Goal: Task Accomplishment & Management: Complete application form

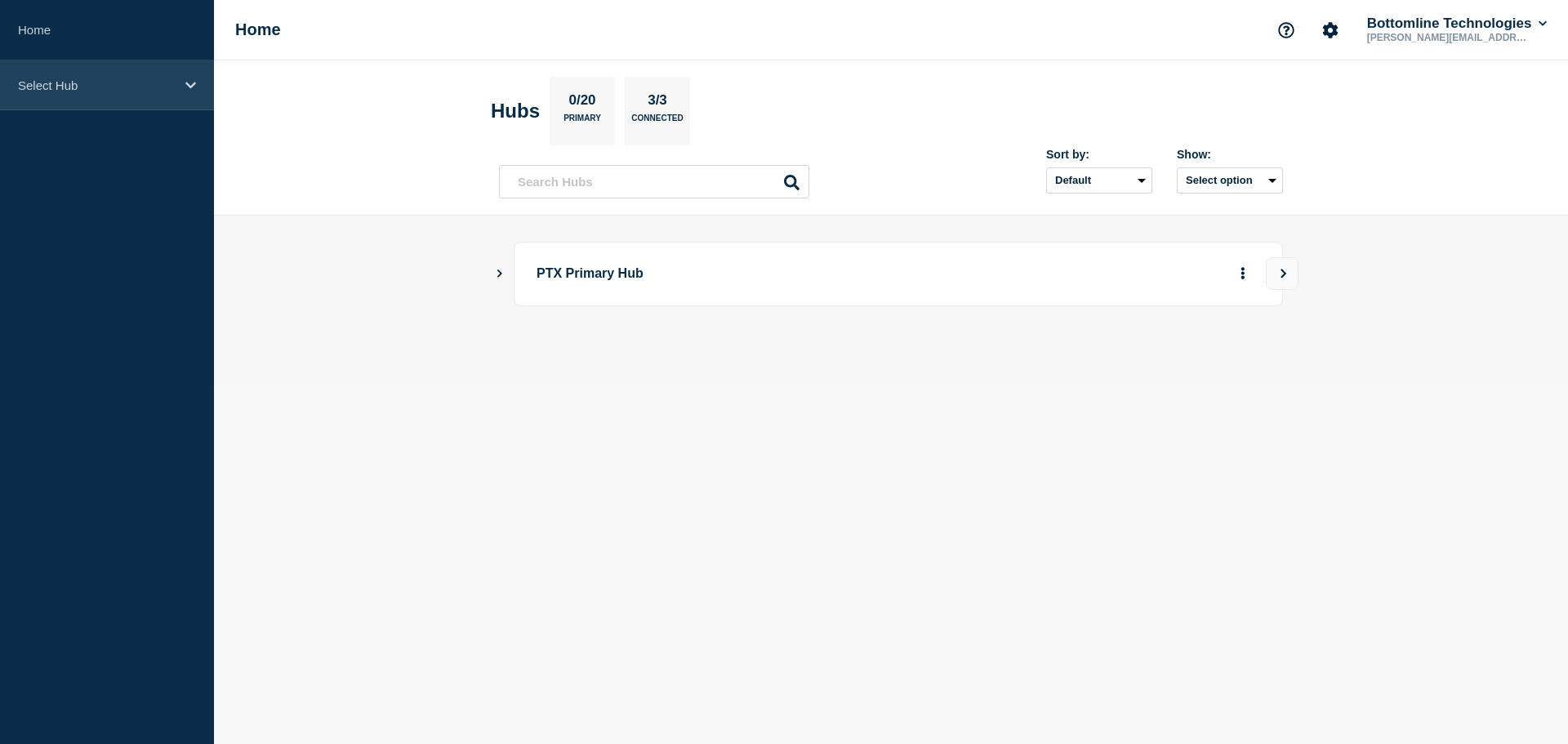
click at [114, 85] on p "Select Hub" at bounding box center [96, 85] width 157 height 14
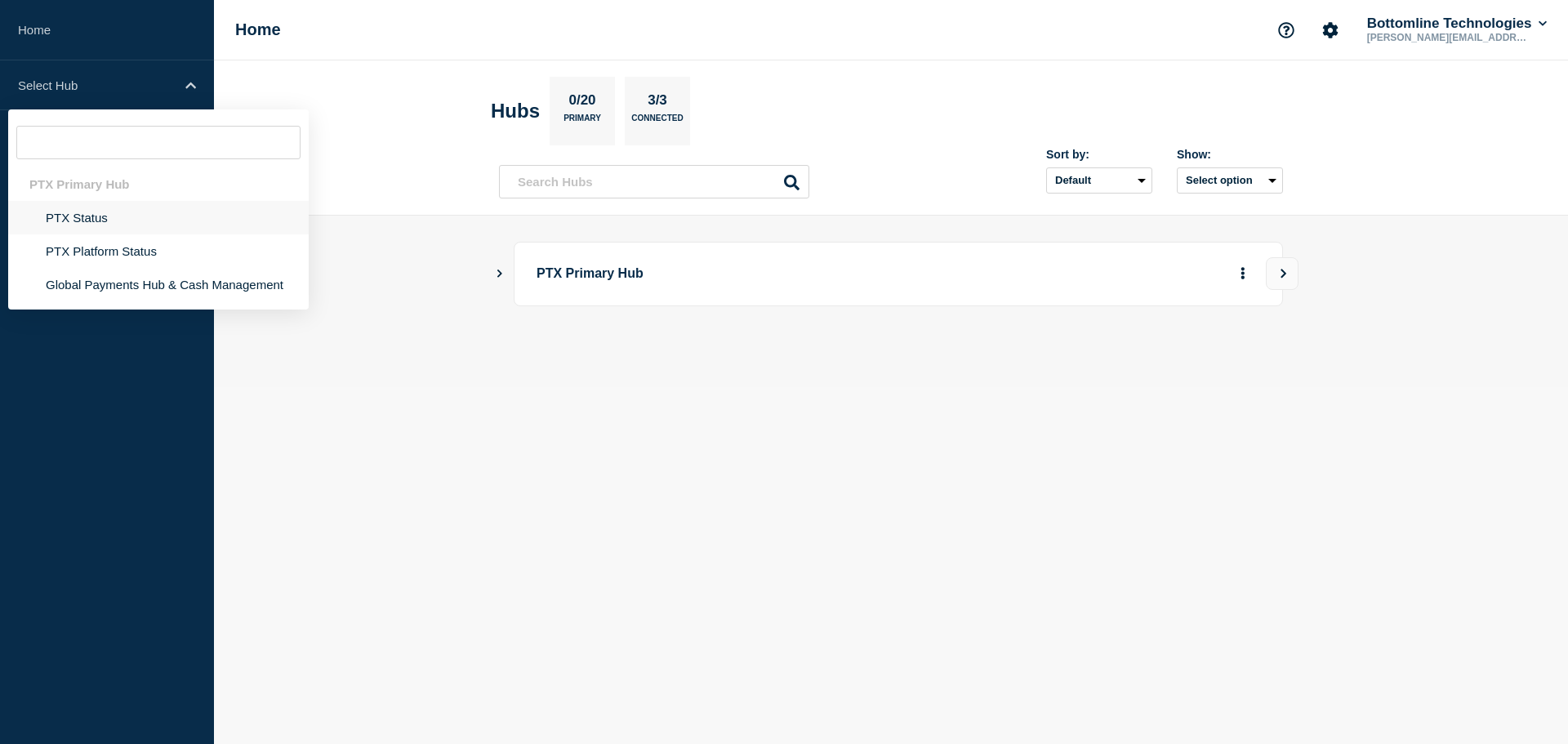
click at [87, 215] on li "PTX Status" at bounding box center [158, 218] width 301 height 33
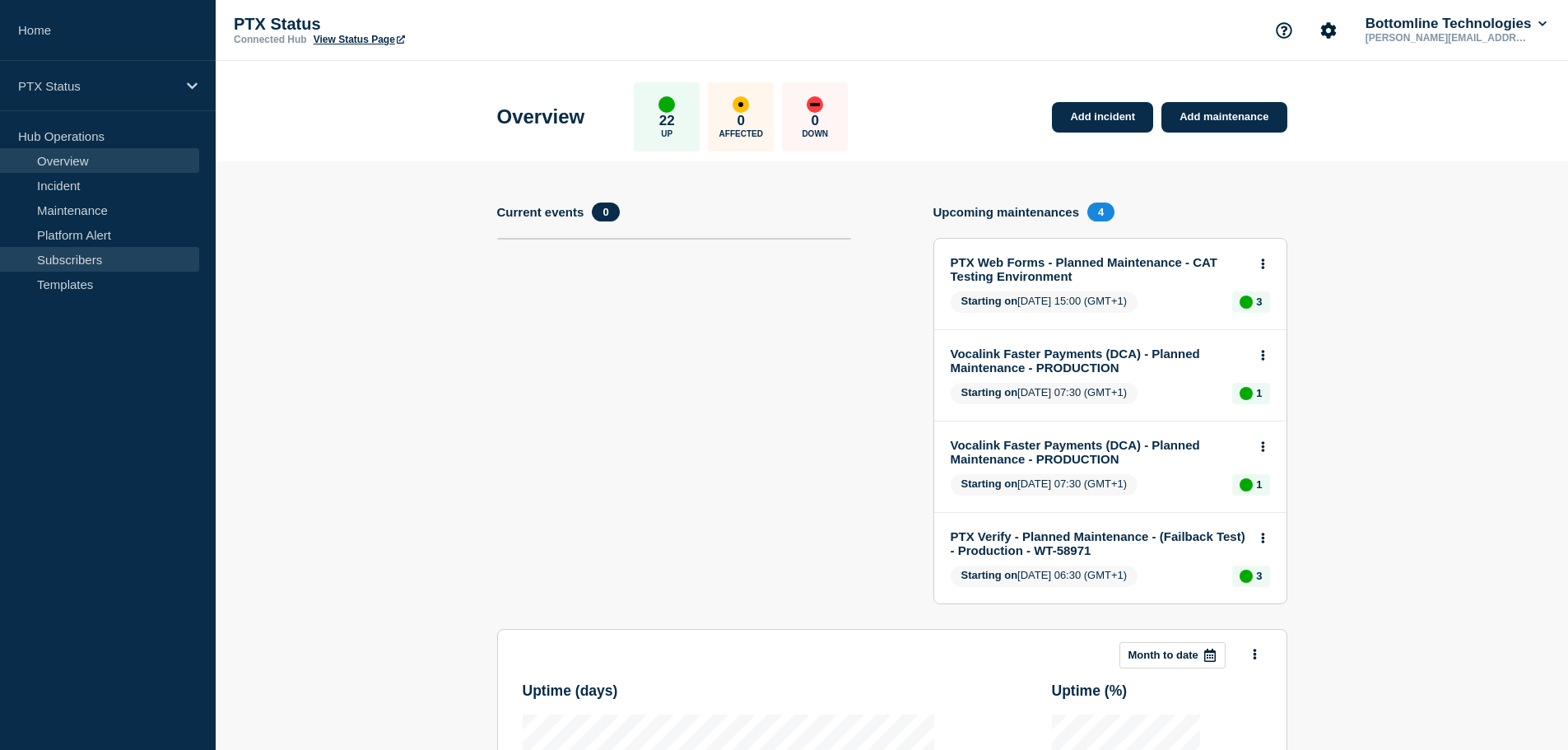
click at [80, 267] on link "Subscribers" at bounding box center [99, 259] width 199 height 25
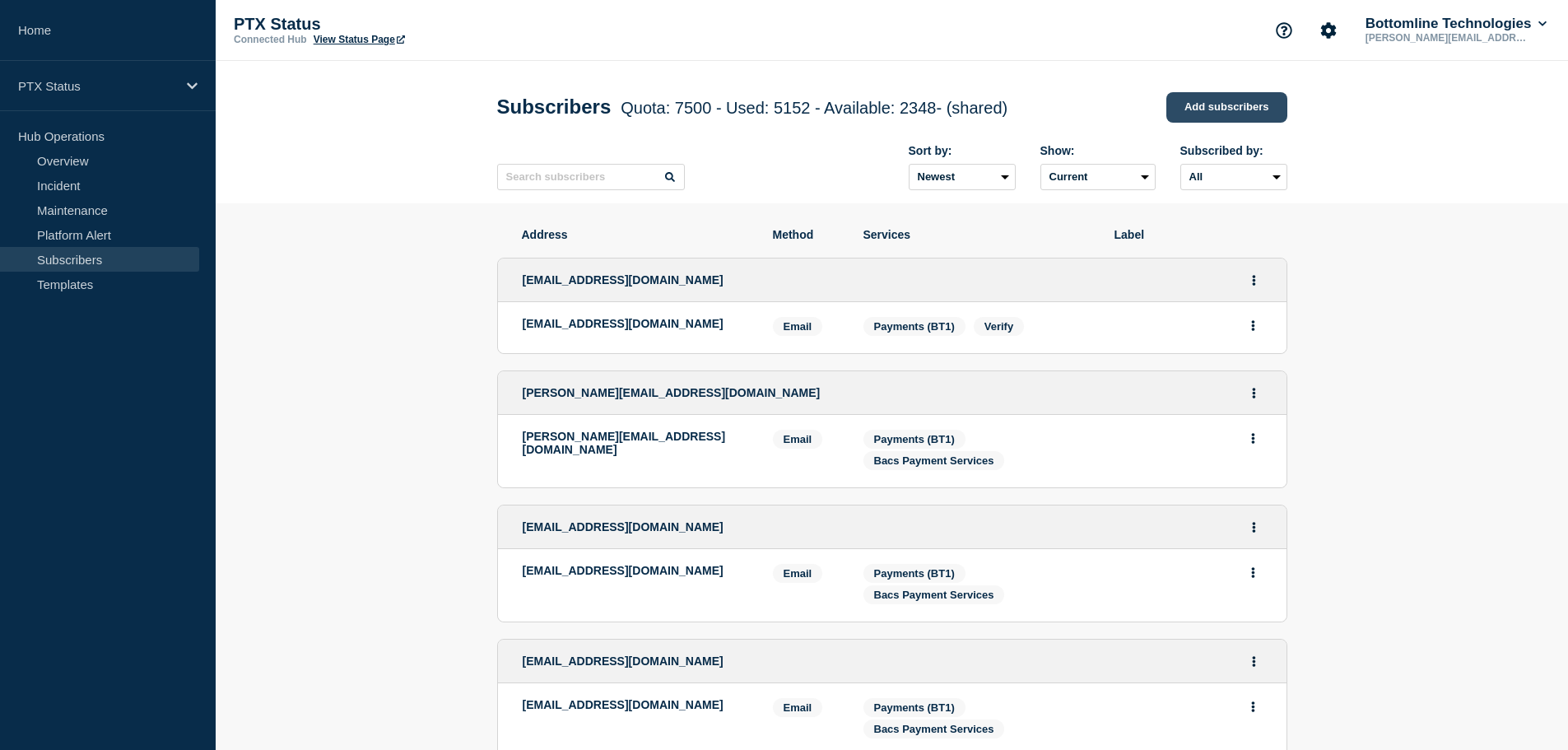
click at [1222, 111] on link "Add subscribers" at bounding box center [1227, 107] width 121 height 30
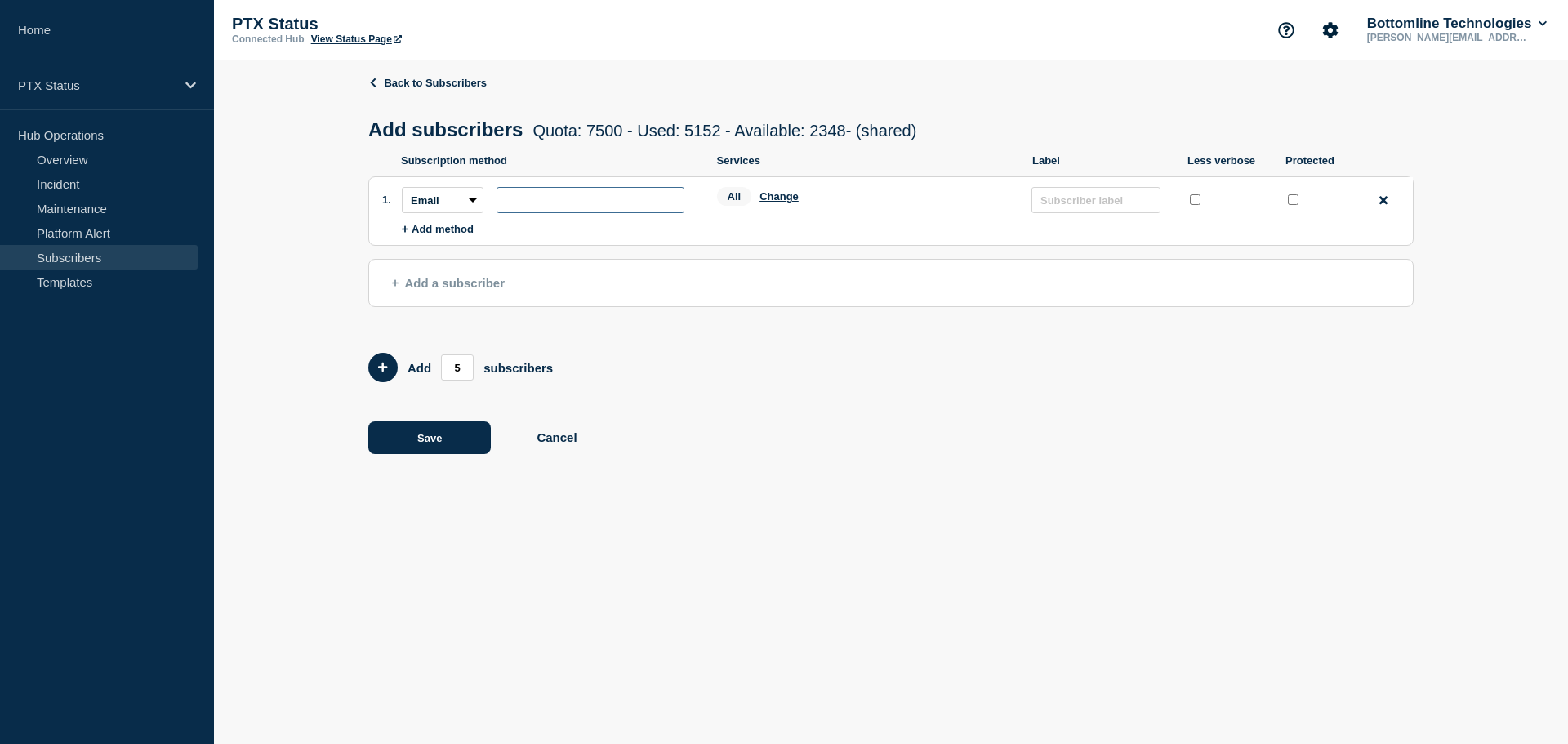
click at [512, 206] on input "subscription-address" at bounding box center [591, 200] width 188 height 26
paste input "[PERSON_NAME][EMAIL_ADDRESS][DOMAIN_NAME]"
type input "[PERSON_NAME][EMAIL_ADDRESS][DOMAIN_NAME]"
click at [1300, 201] on div at bounding box center [1292, 203] width 17 height 21
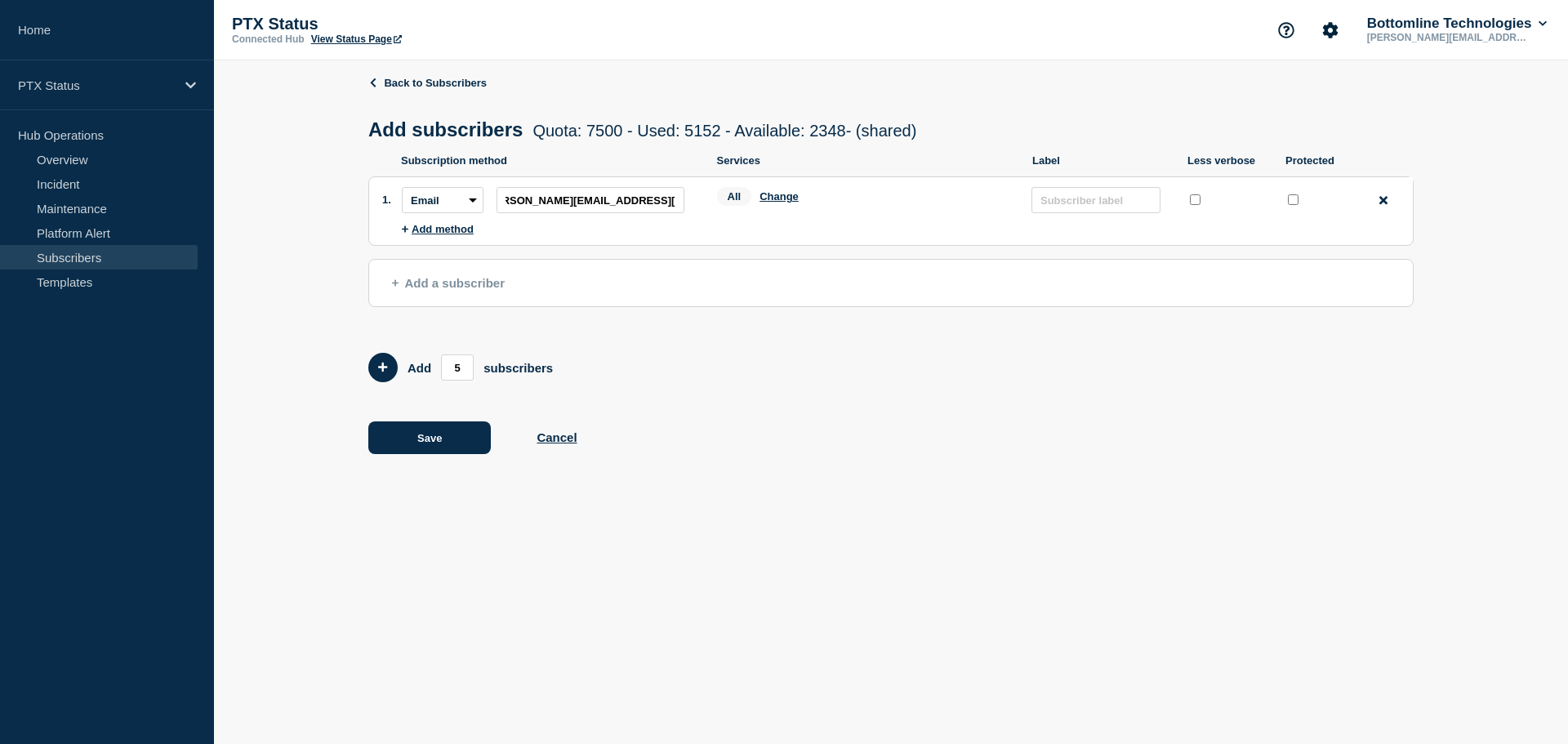
scroll to position [0, 0]
click at [1294, 204] on input "protected checkbox" at bounding box center [1293, 200] width 11 height 11
checkbox input "true"
click at [780, 198] on button "Change" at bounding box center [779, 197] width 39 height 12
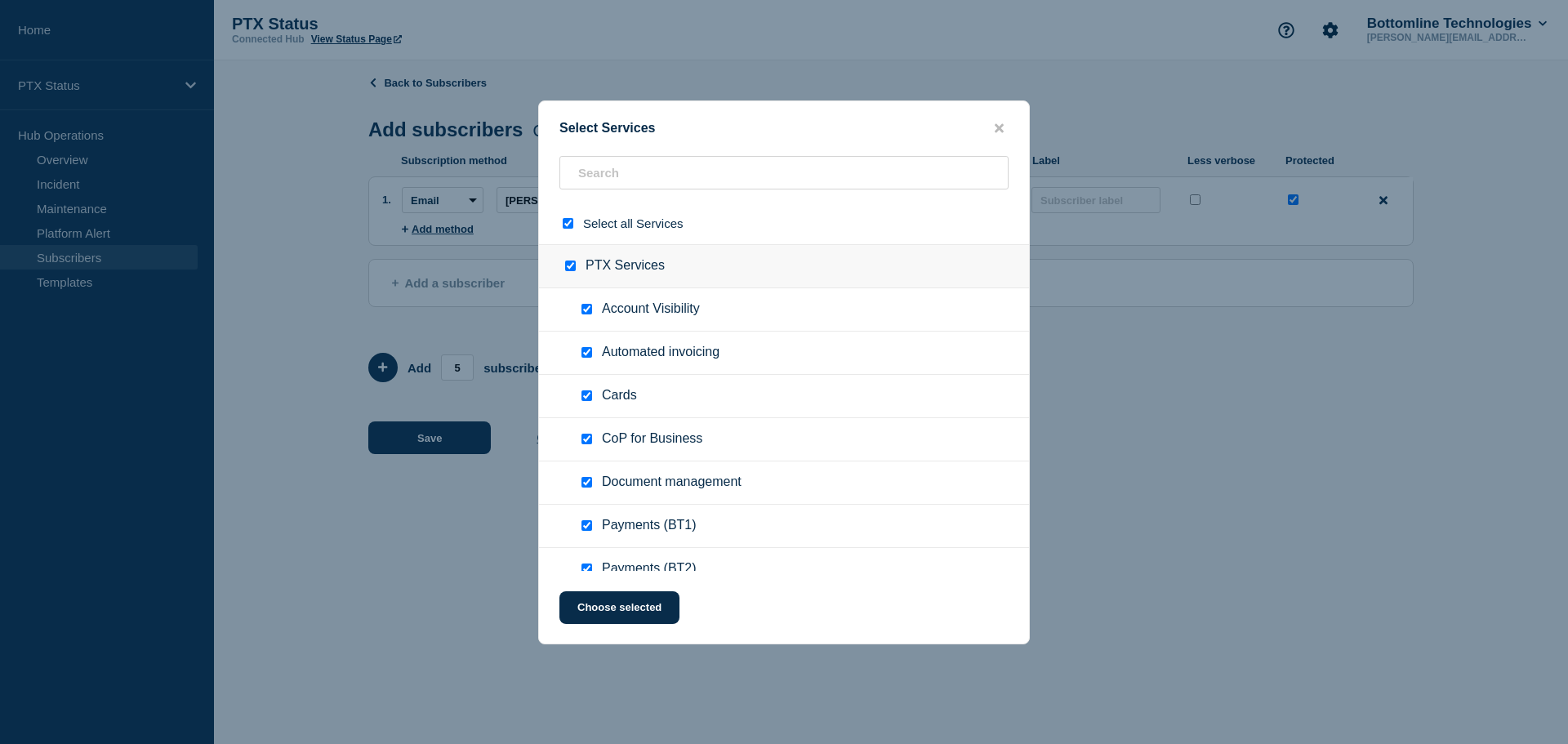
click at [570, 227] on input "select all checkbox" at bounding box center [568, 224] width 11 height 11
checkbox input "false"
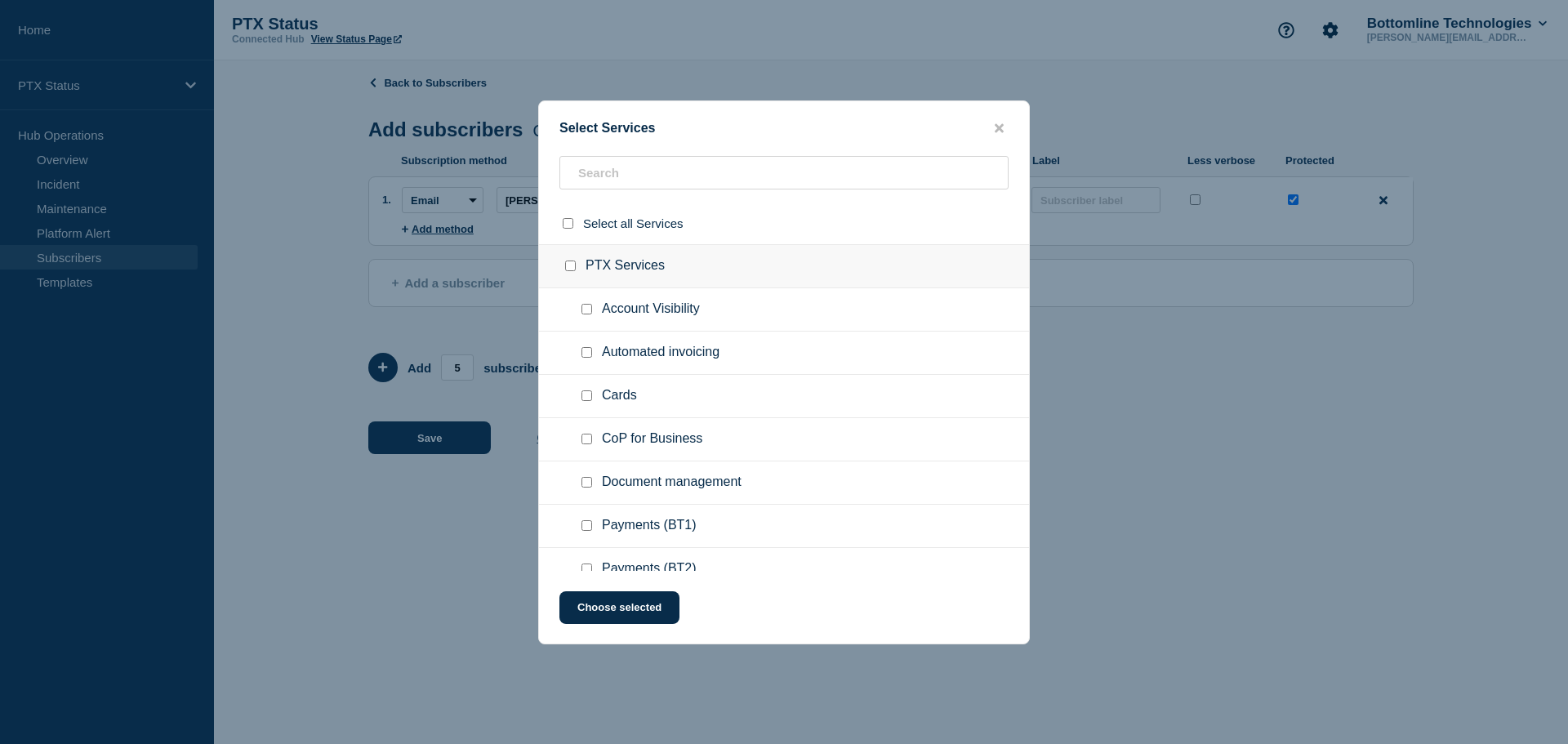
checkbox input "false"
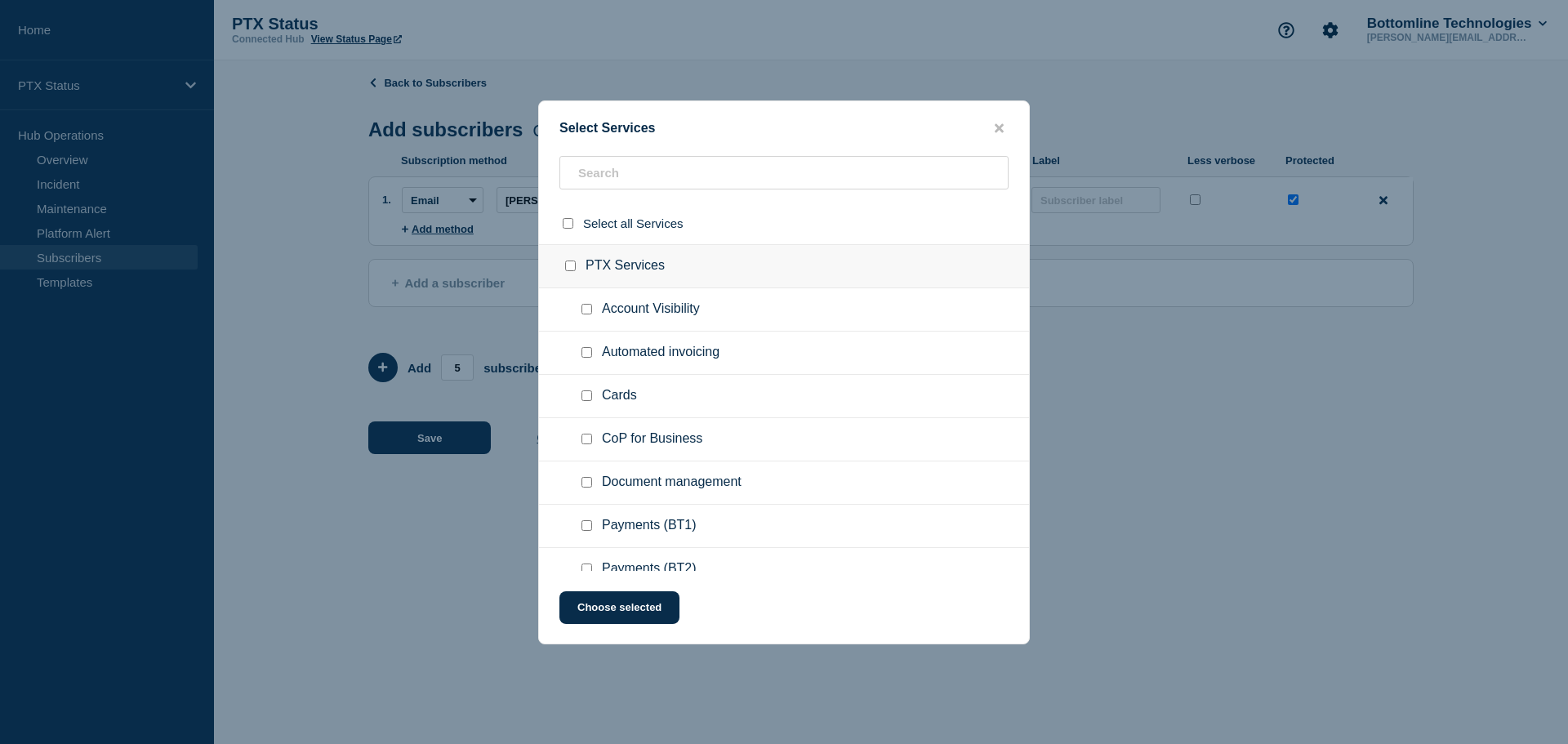
checkbox input "false"
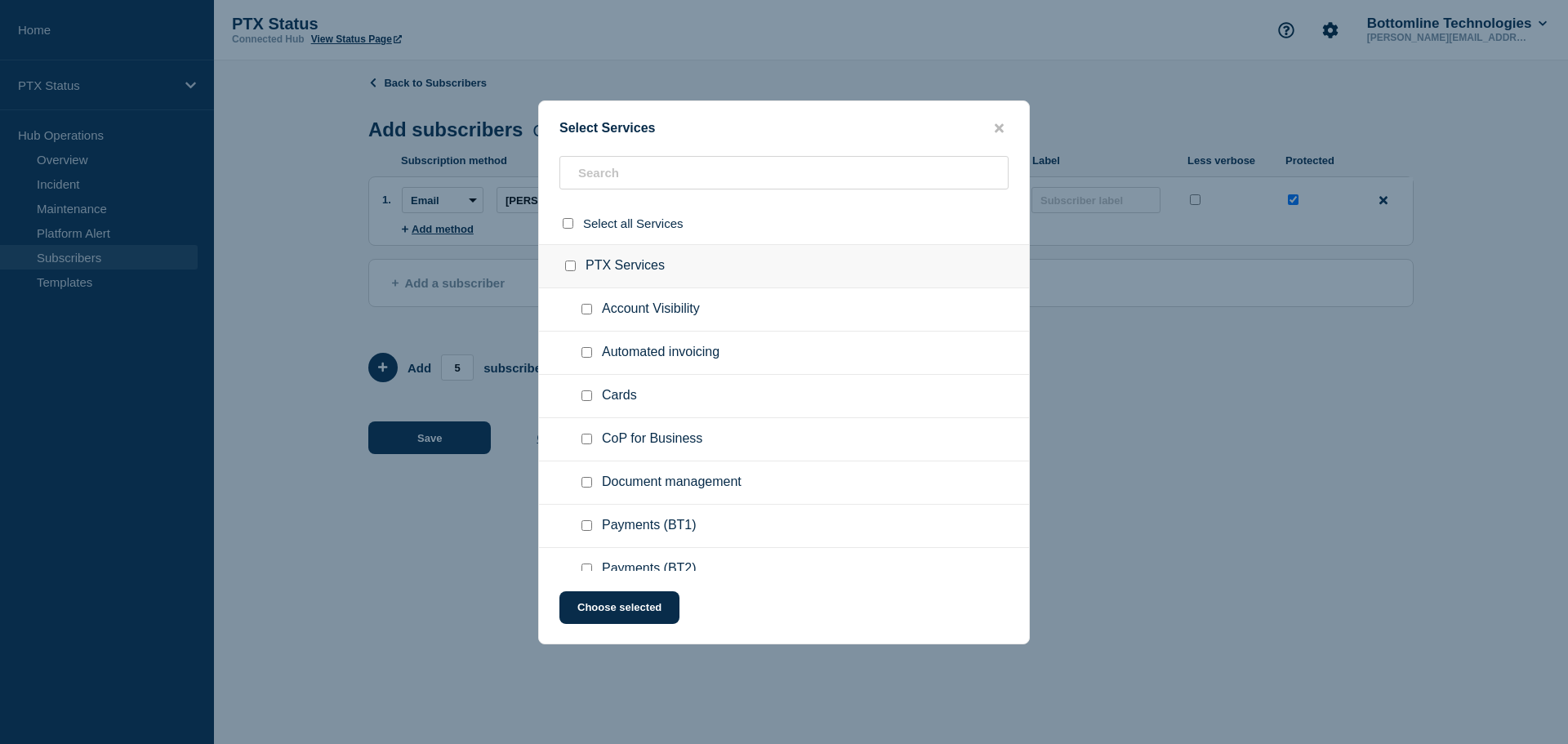
checkbox input "false"
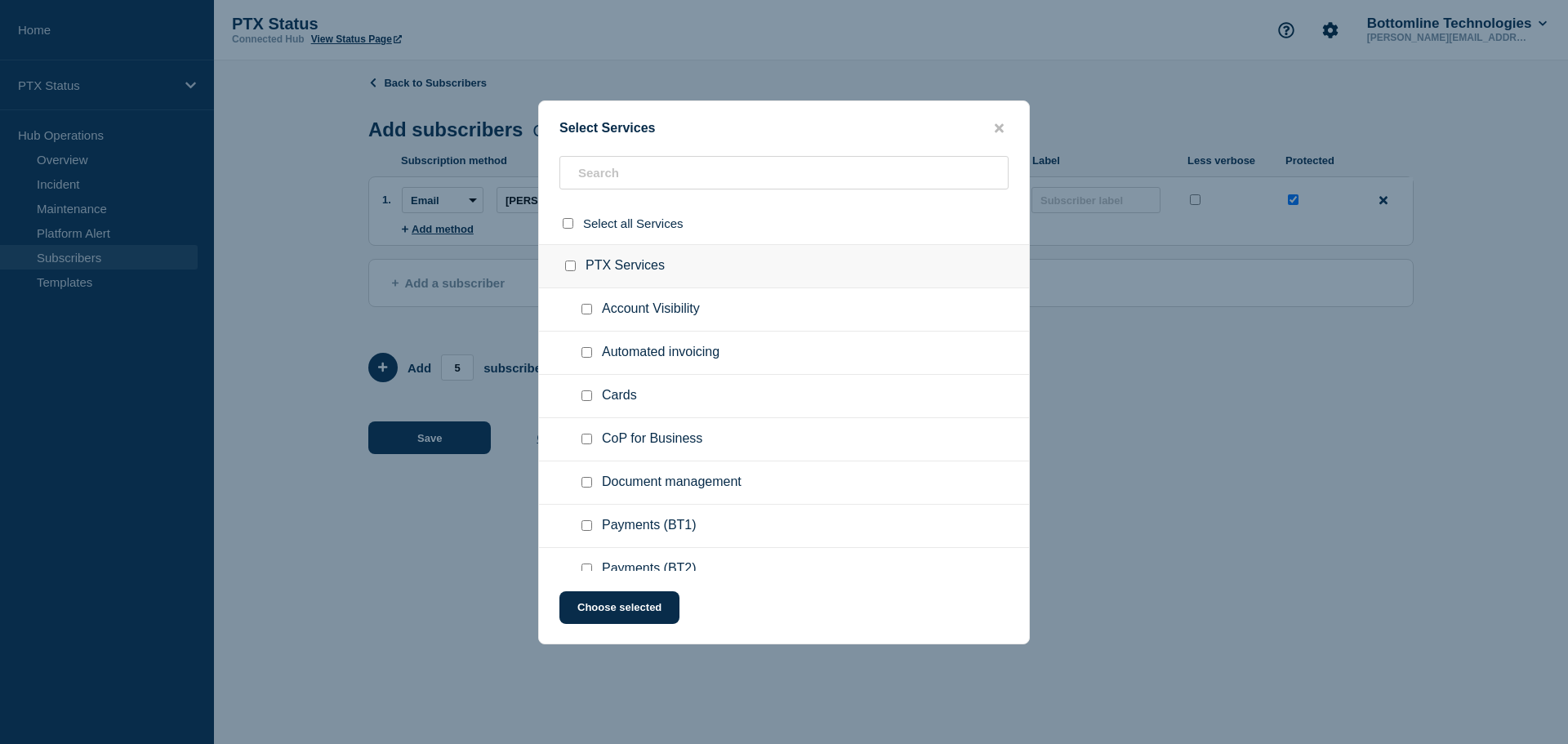
checkbox input "false"
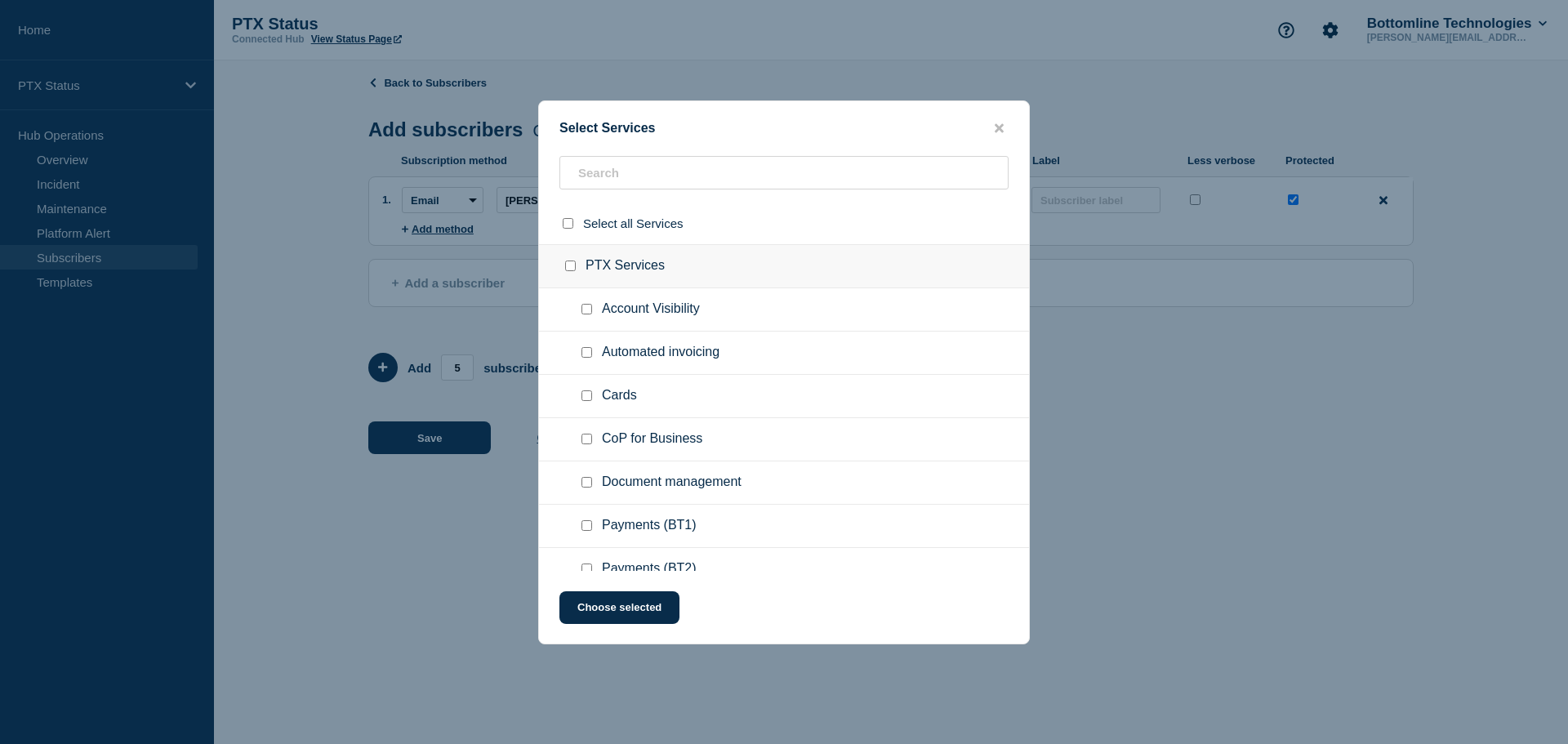
checkbox input "false"
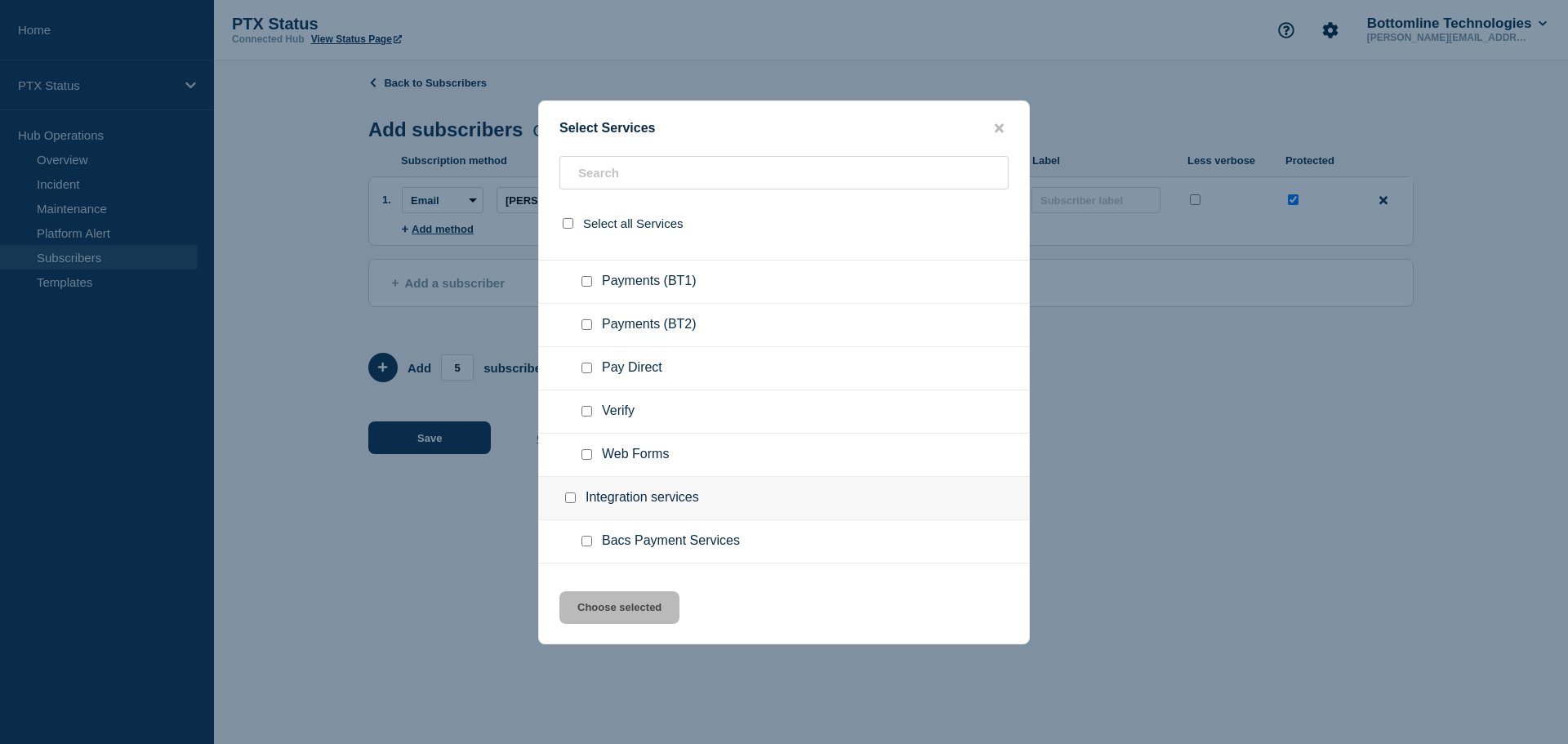
scroll to position [245, 0]
click at [584, 283] on input "Payments (BT1) checkbox" at bounding box center [587, 281] width 11 height 11
checkbox input "true"
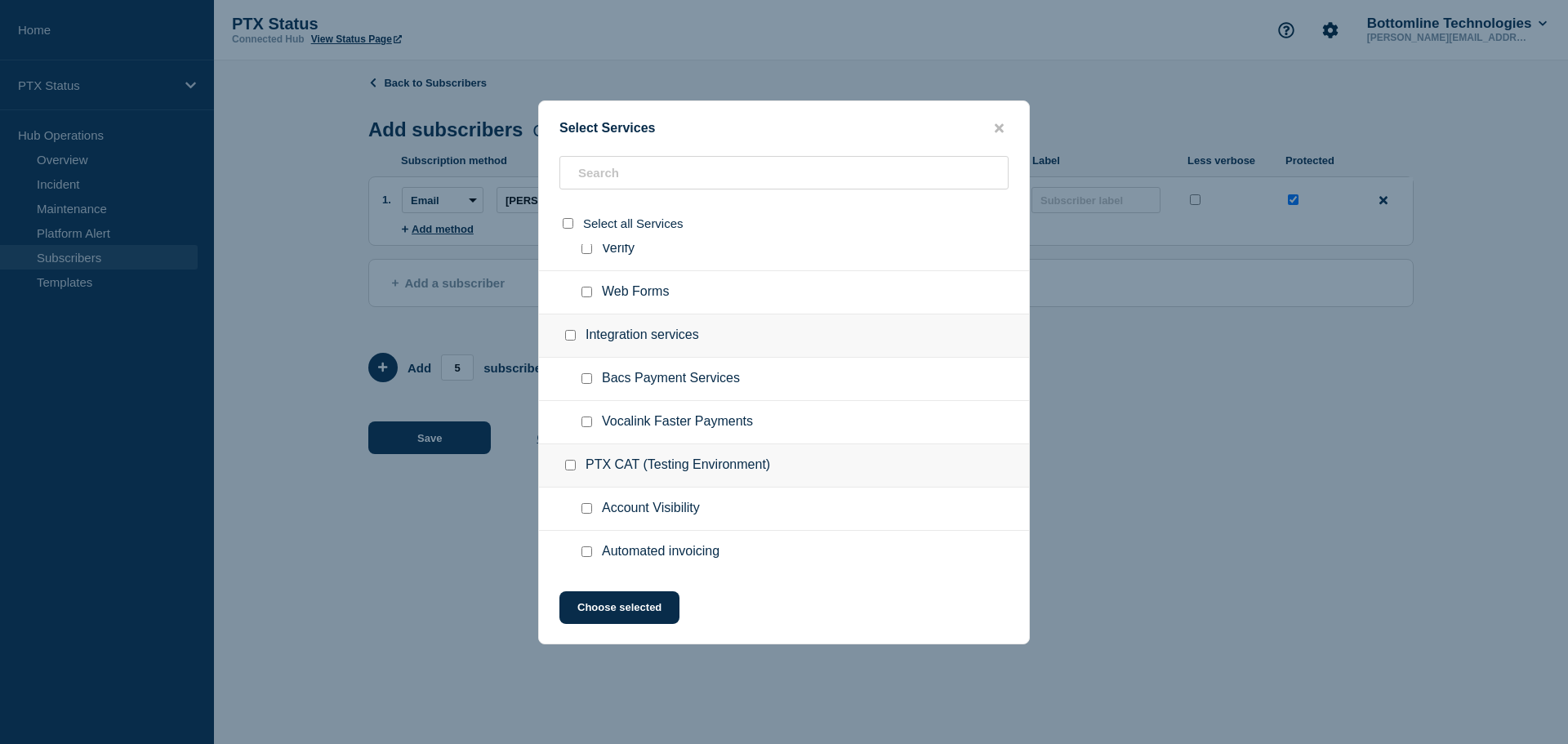
scroll to position [408, 0]
click at [587, 382] on input "Bacs Payment Services checkbox" at bounding box center [587, 377] width 11 height 11
checkbox input "true"
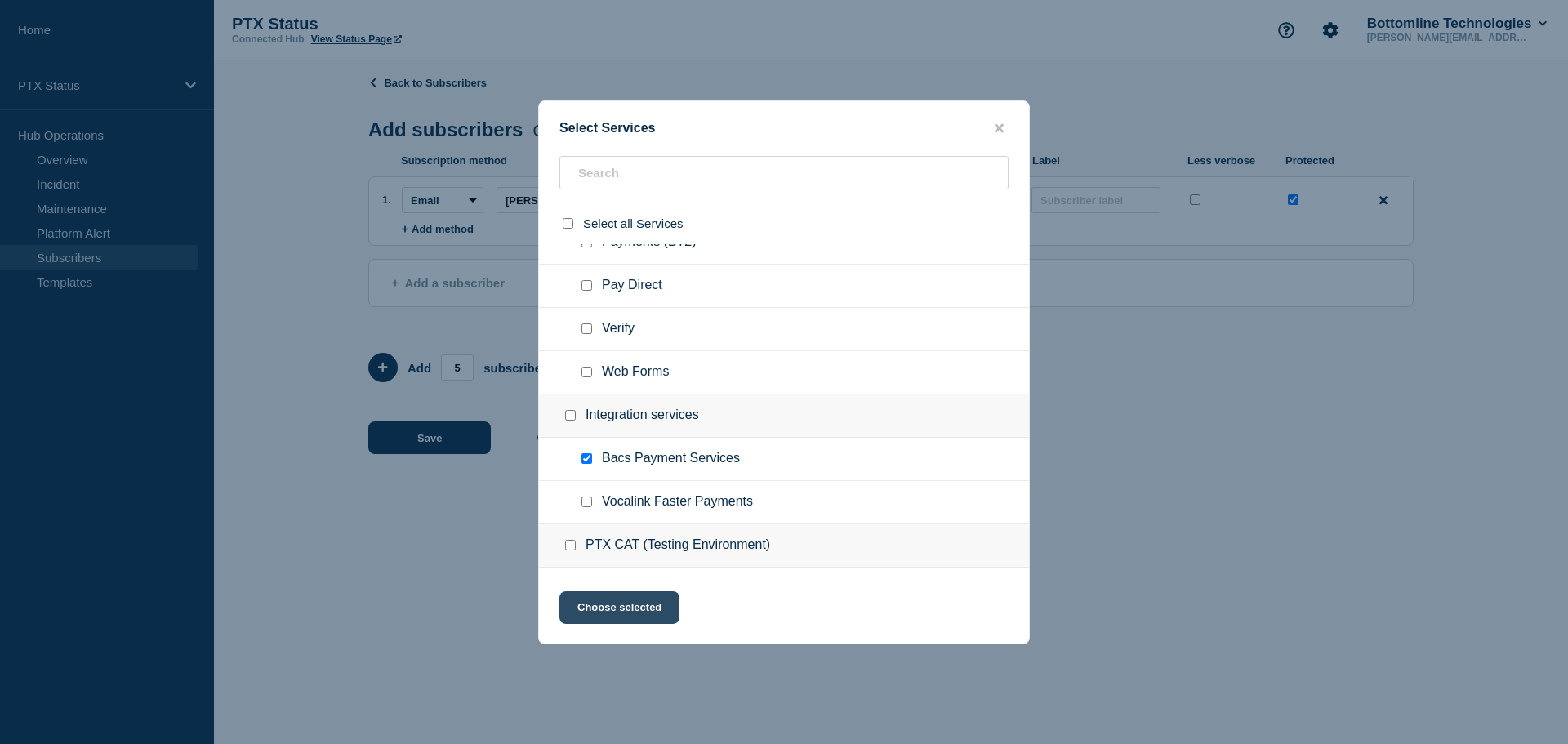
click at [600, 621] on button "Choose selected" at bounding box center [619, 607] width 120 height 32
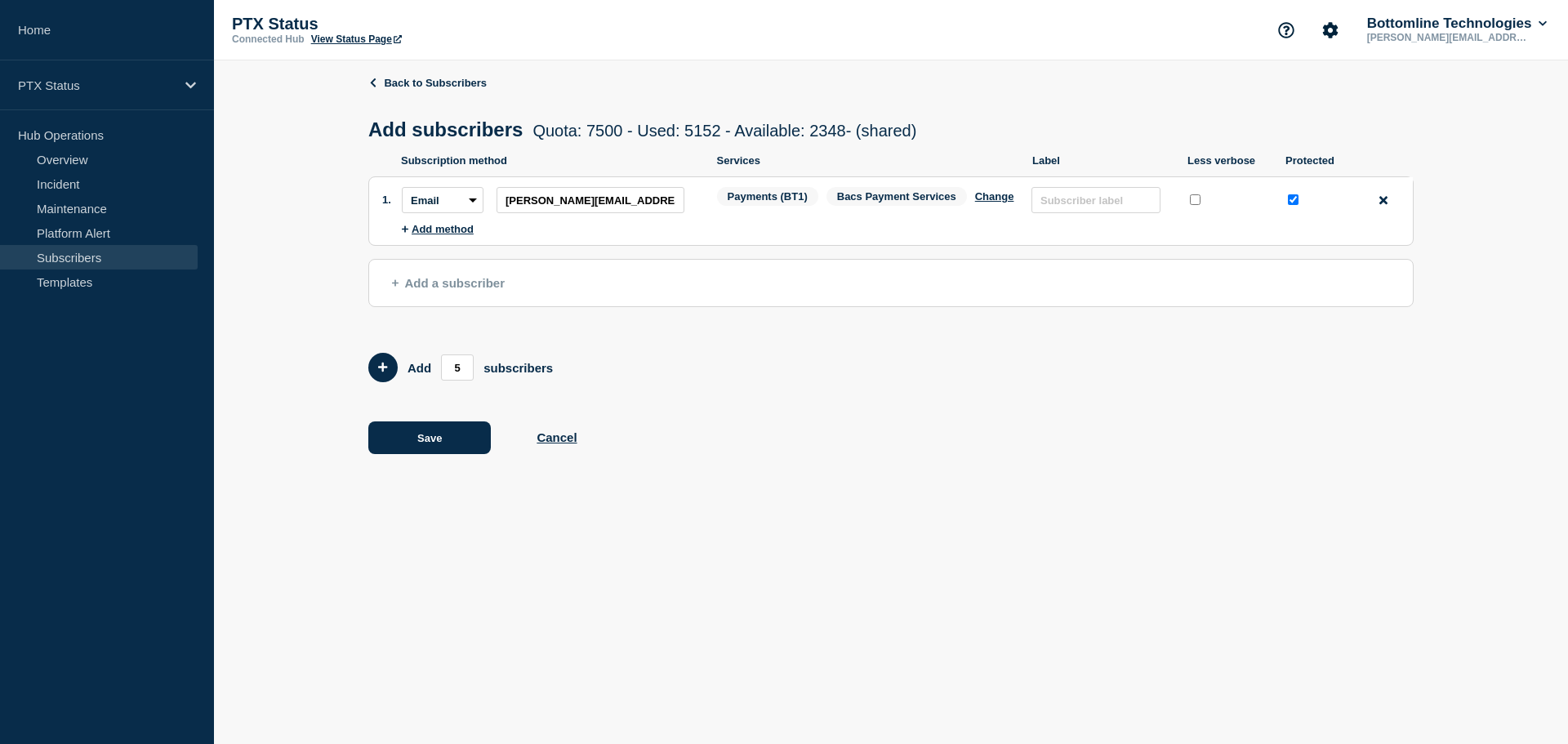
click at [424, 288] on span "Add a subscriber" at bounding box center [448, 283] width 112 height 14
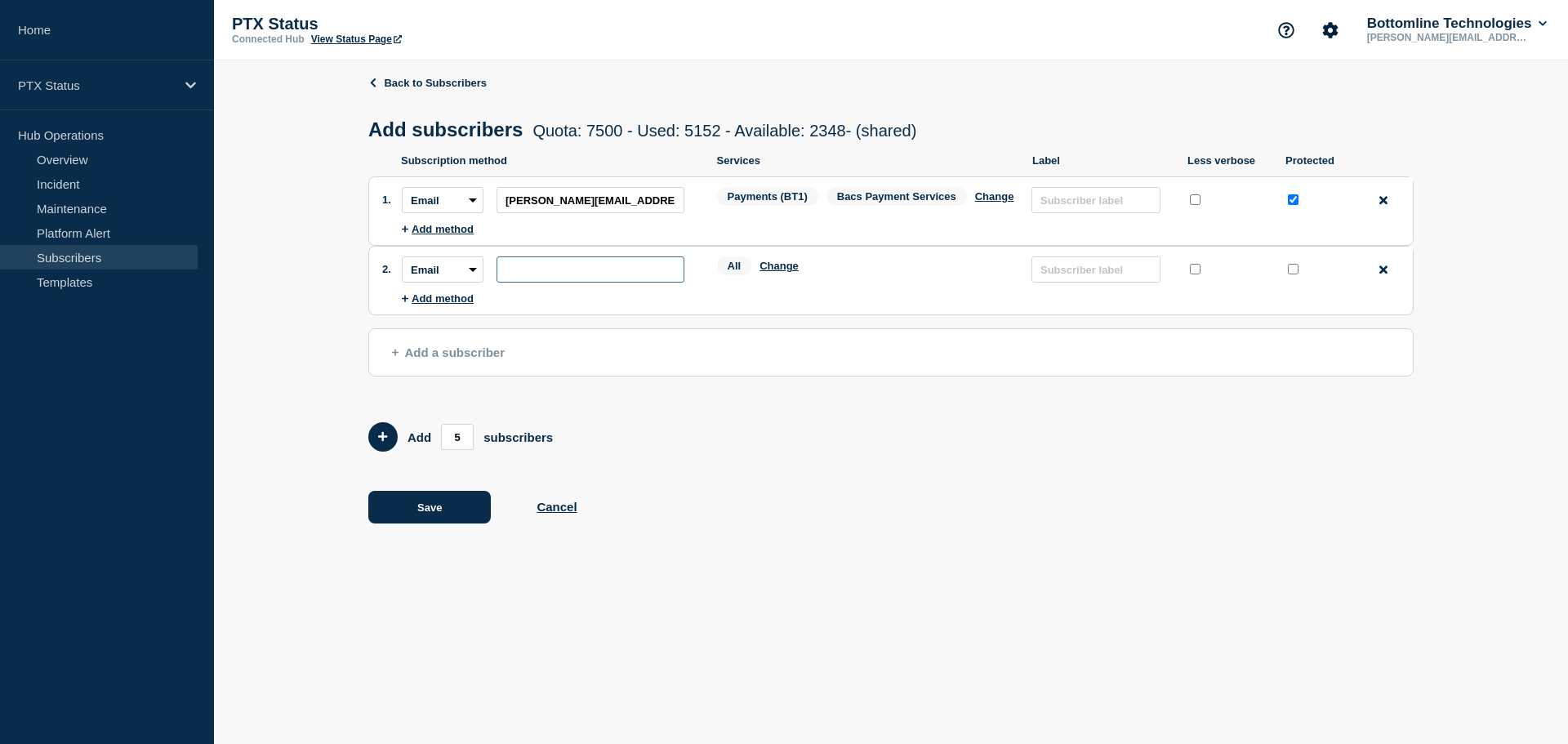
click at [602, 266] on input "subscription-address" at bounding box center [591, 269] width 188 height 26
paste input "[PERSON_NAME][EMAIL_ADDRESS][PERSON_NAME][DOMAIN_NAME]"
type input "[PERSON_NAME][EMAIL_ADDRESS][PERSON_NAME][DOMAIN_NAME]"
click at [1292, 270] on input "protected checkbox" at bounding box center [1293, 269] width 11 height 11
checkbox input "true"
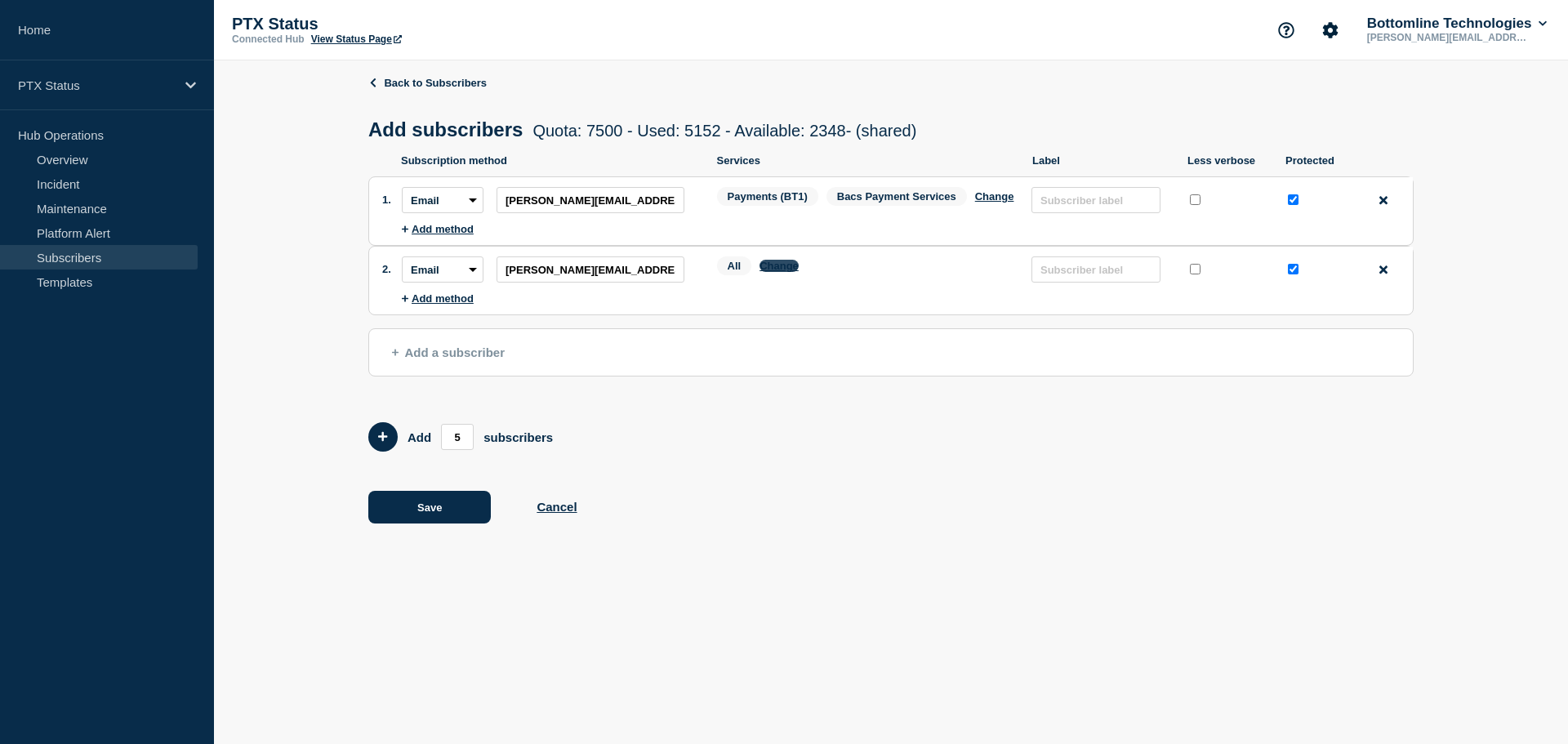
click at [776, 266] on button "Change" at bounding box center [779, 266] width 39 height 12
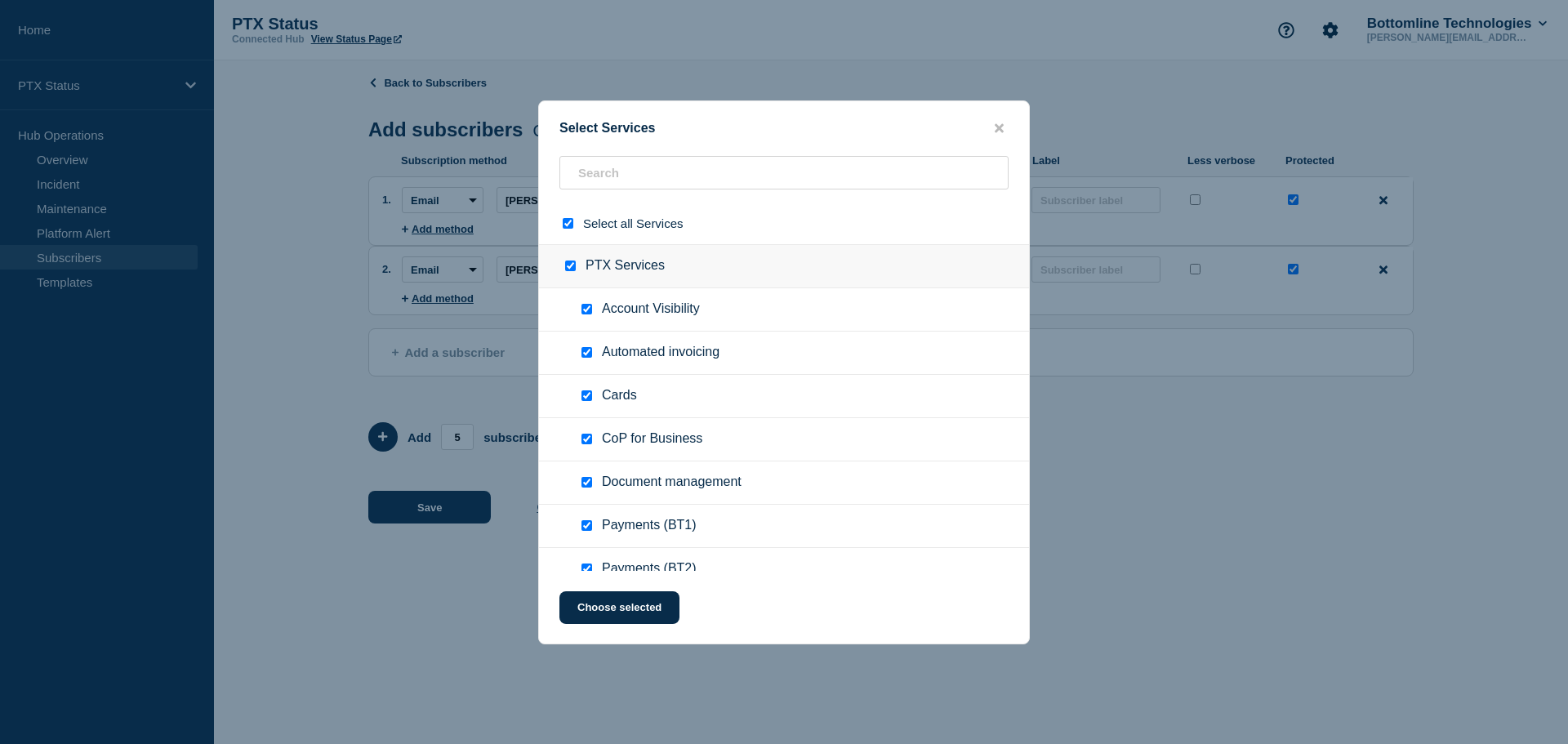
click at [569, 223] on input "select all checkbox" at bounding box center [568, 224] width 11 height 11
checkbox input "false"
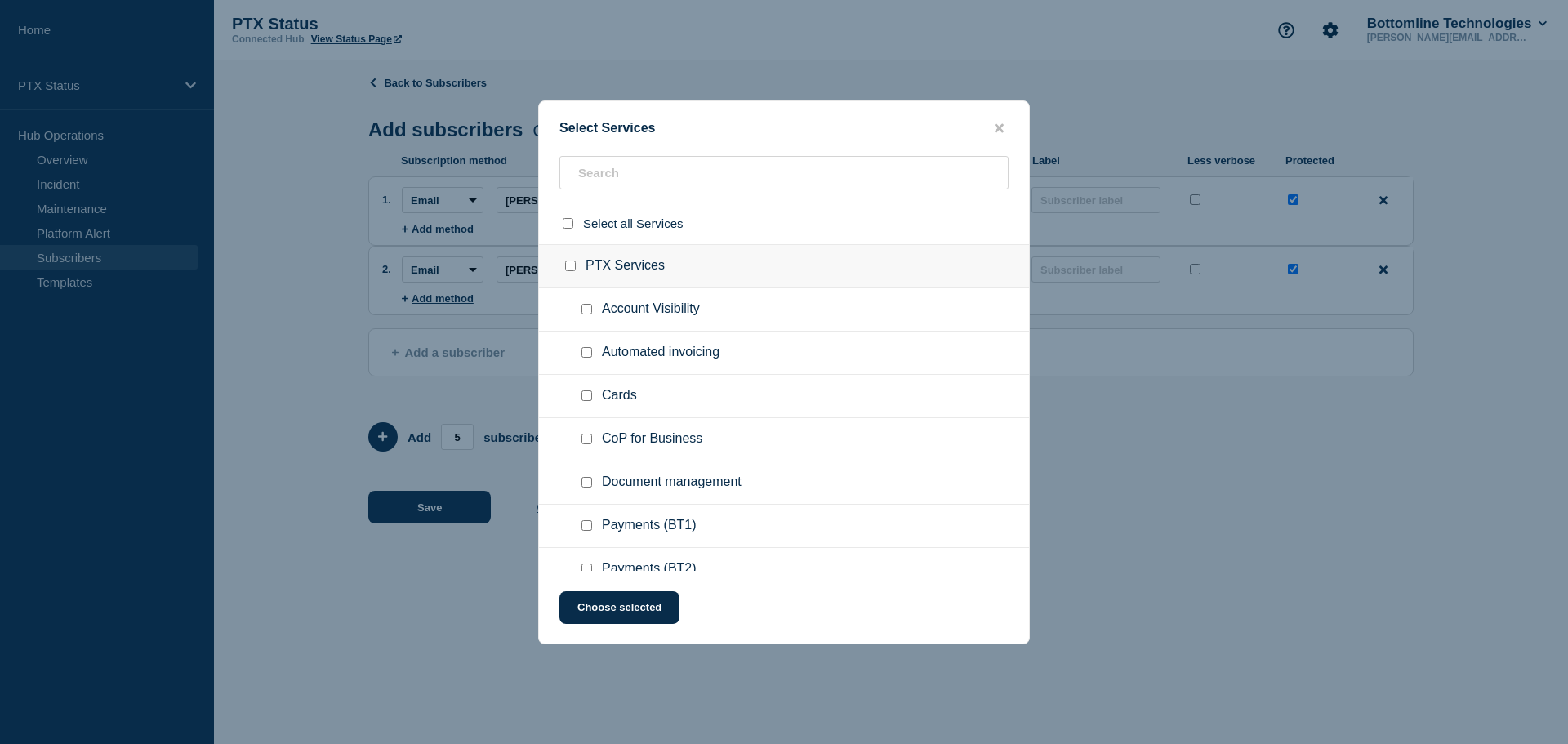
checkbox input "false"
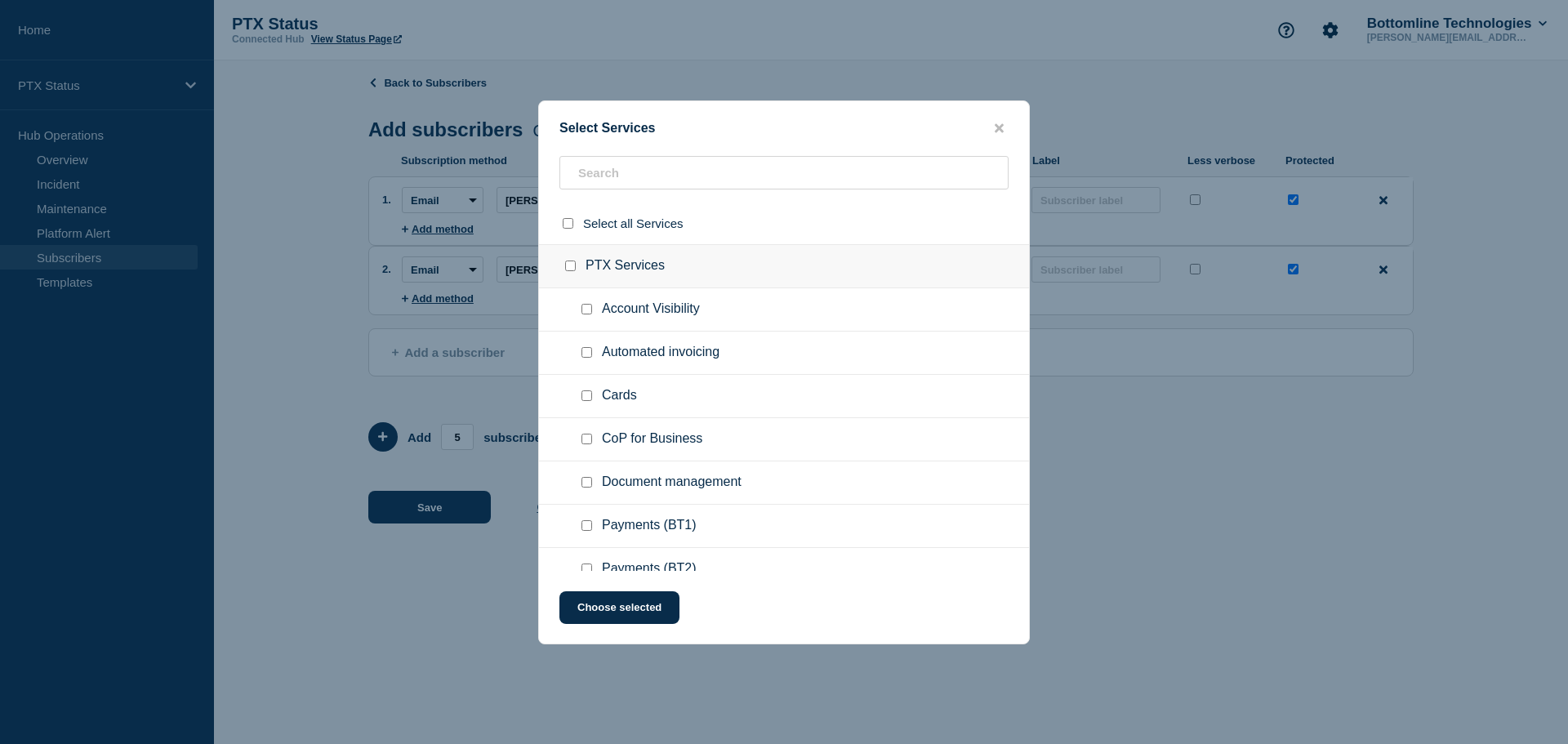
checkbox input "false"
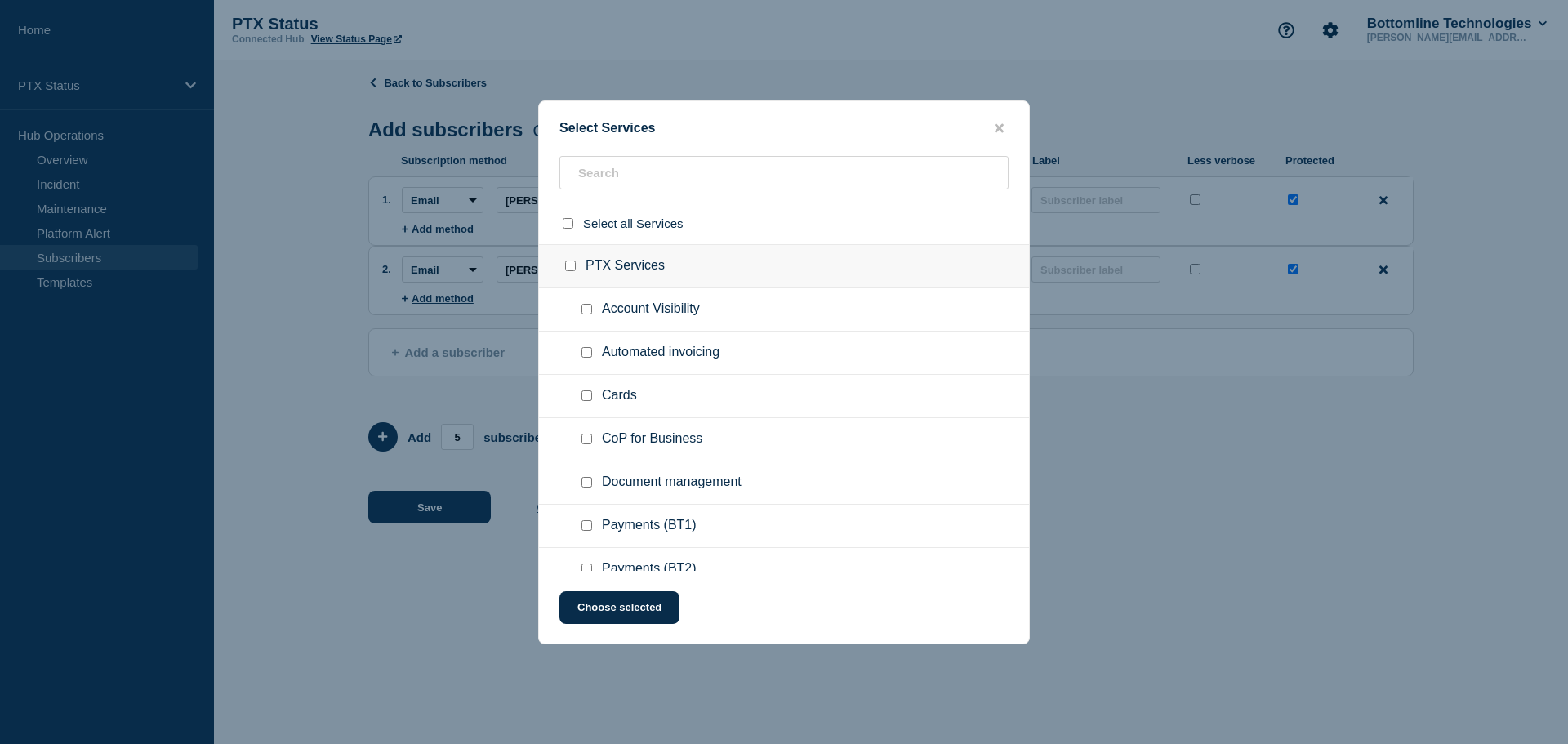
checkbox input "false"
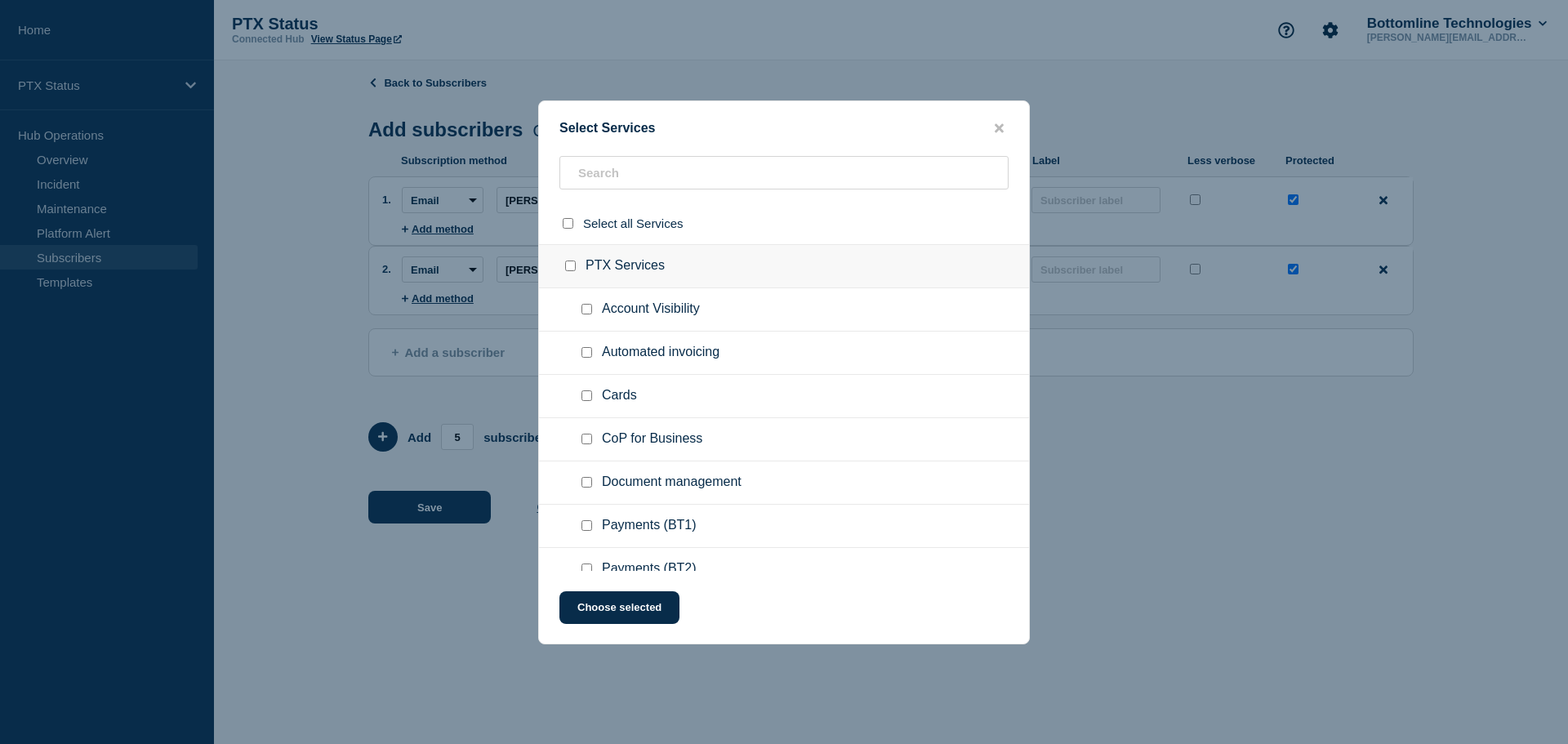
checkbox input "false"
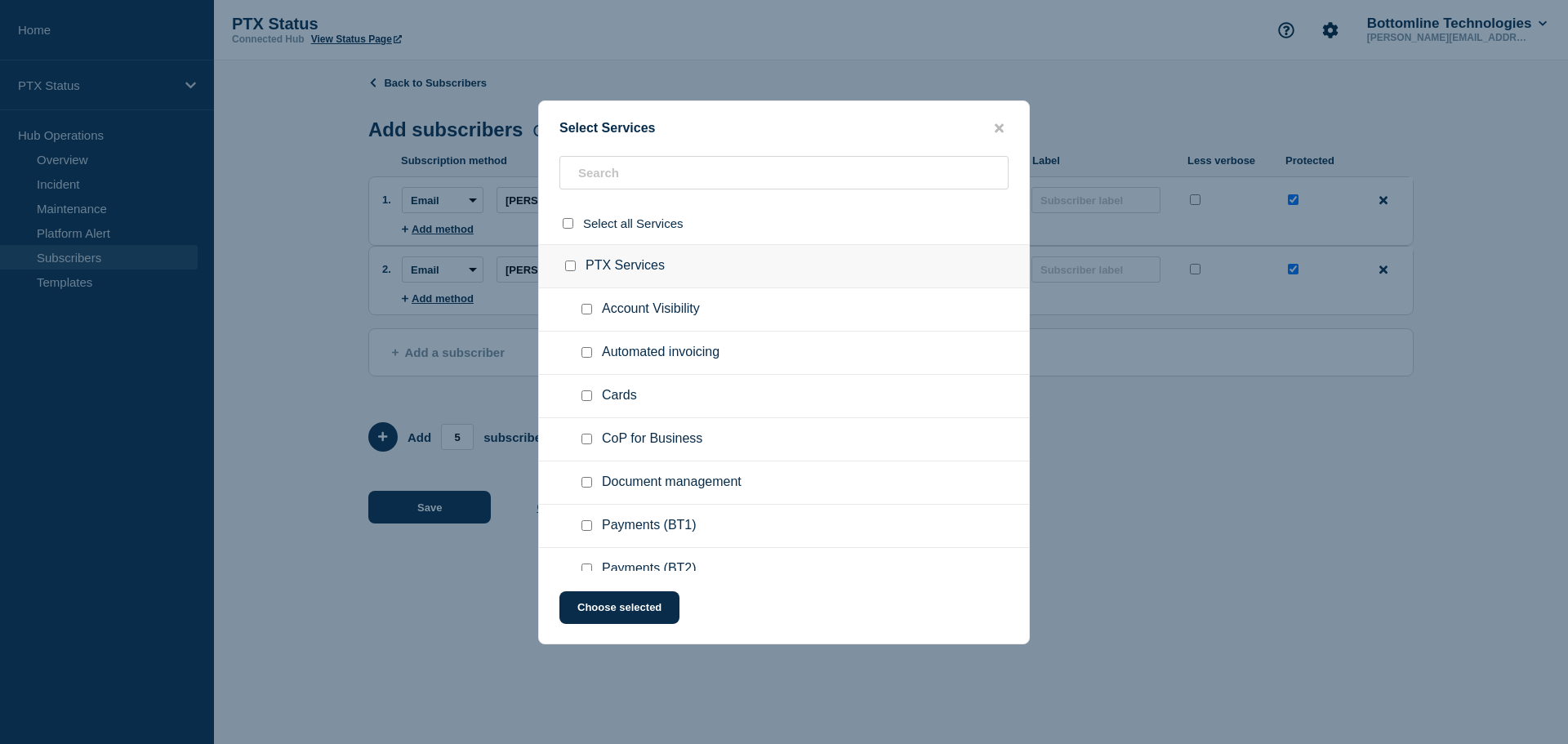
checkbox input "false"
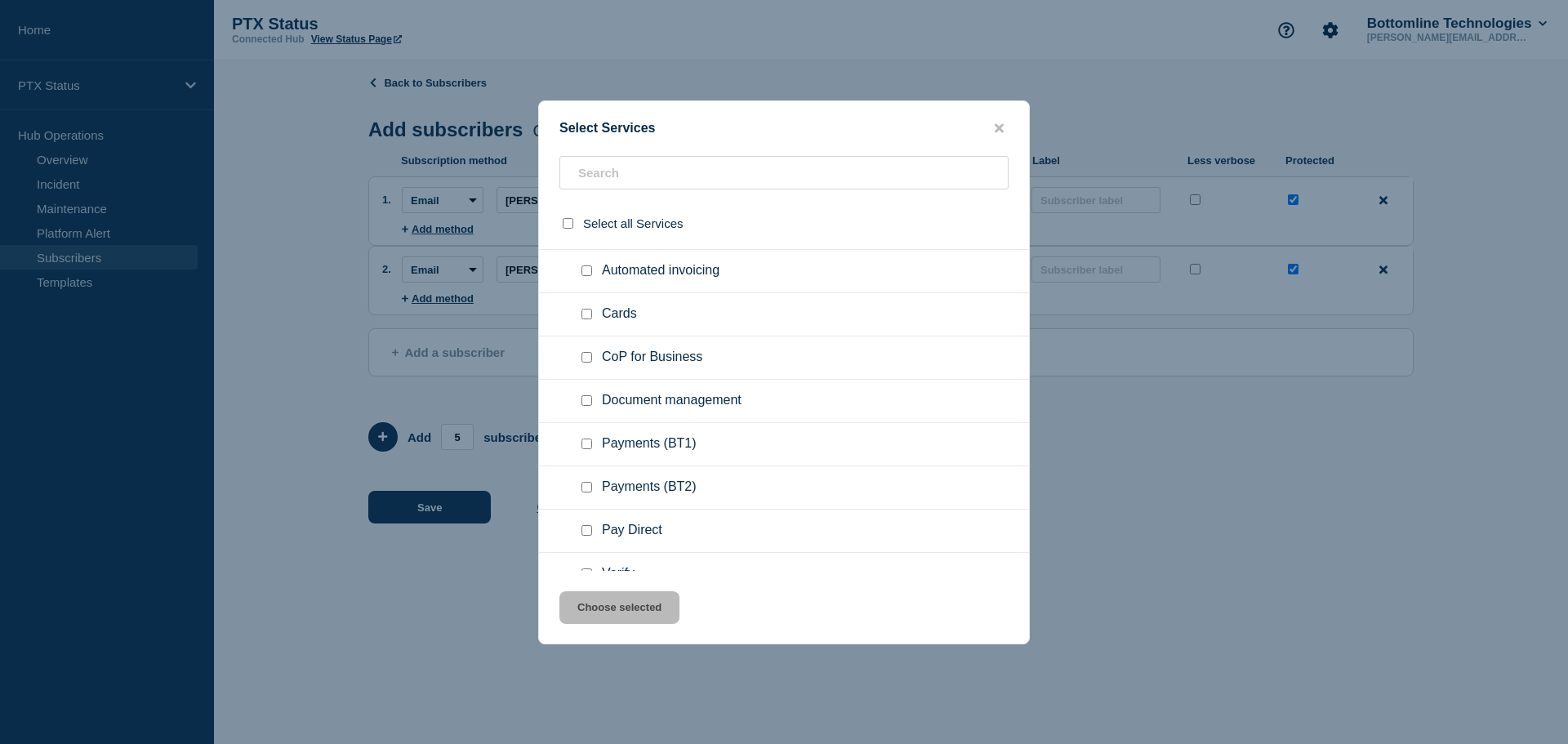
click at [588, 444] on input "Payments (BT1) checkbox" at bounding box center [587, 444] width 11 height 11
checkbox input "true"
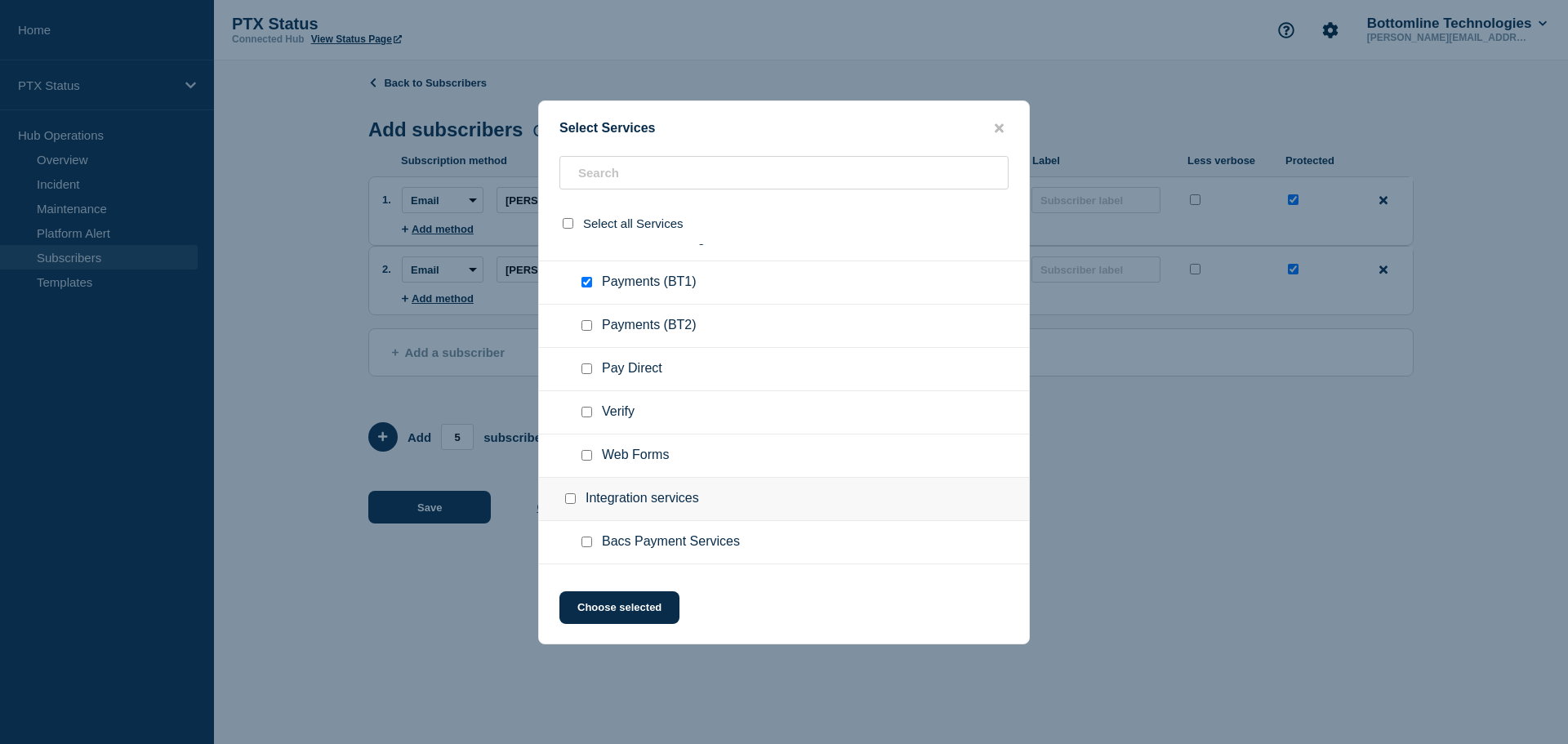
scroll to position [245, 0]
click at [584, 543] on input "Bacs Payment Services checkbox" at bounding box center [587, 540] width 11 height 11
checkbox input "true"
click at [615, 603] on button "Choose selected" at bounding box center [619, 607] width 120 height 32
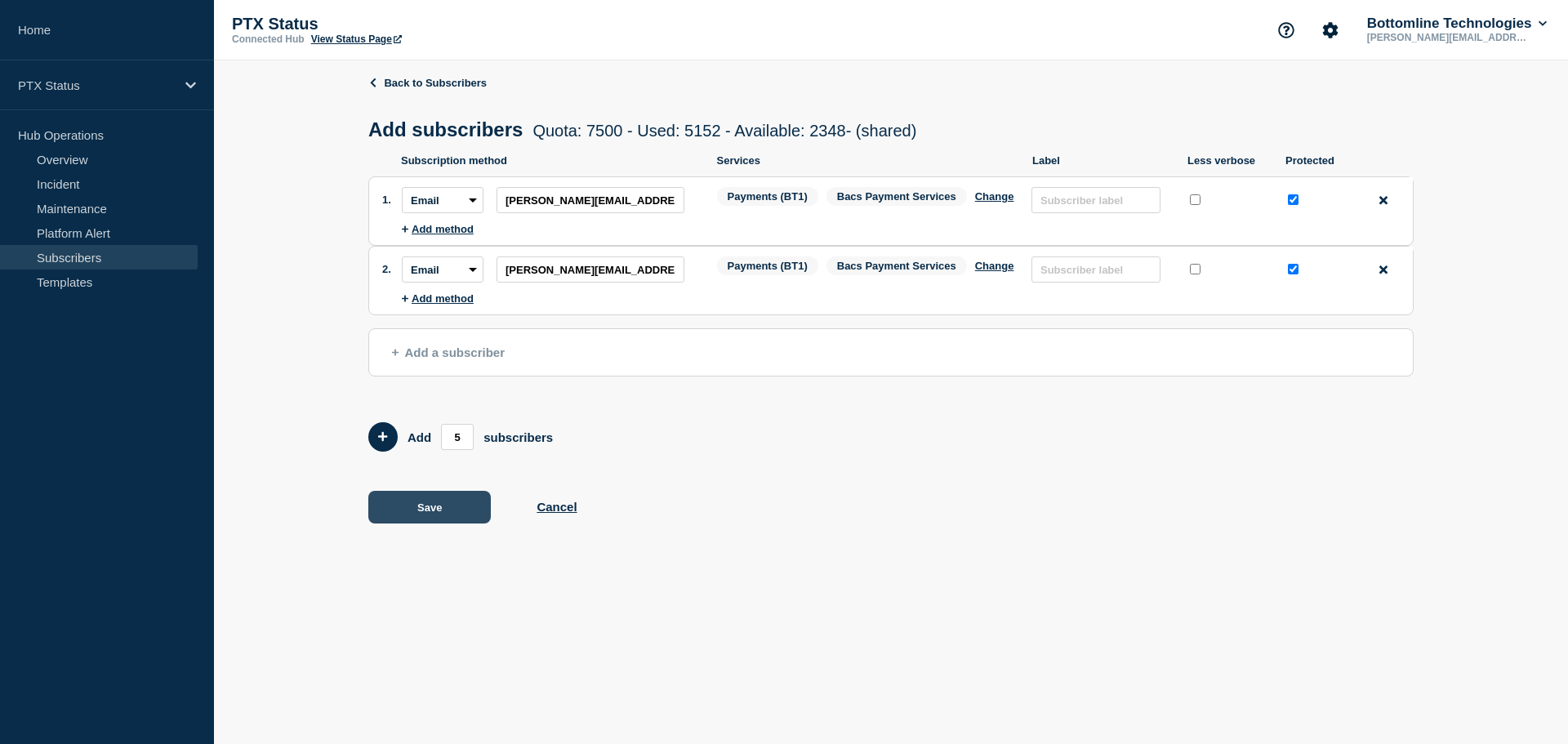
click at [451, 503] on button "Save" at bounding box center [430, 506] width 123 height 32
type input "[PERSON_NAME][EMAIL_ADDRESS][PERSON_NAME][DOMAIN_NAME]"
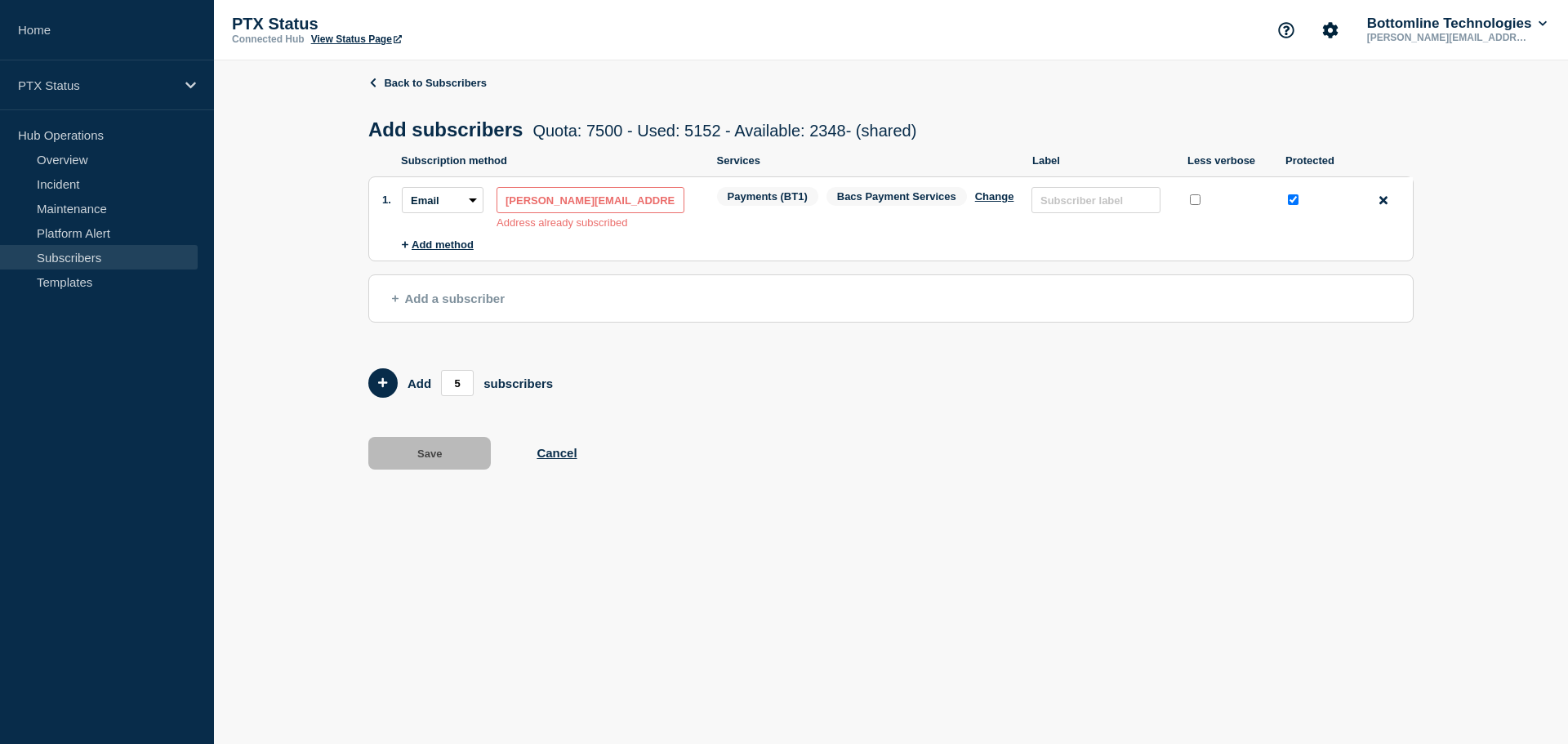
click at [608, 204] on input "[PERSON_NAME][EMAIL_ADDRESS][PERSON_NAME][DOMAIN_NAME]" at bounding box center [591, 200] width 188 height 26
click at [1386, 205] on icon at bounding box center [1383, 201] width 8 height 12
